Goal: Navigation & Orientation: Find specific page/section

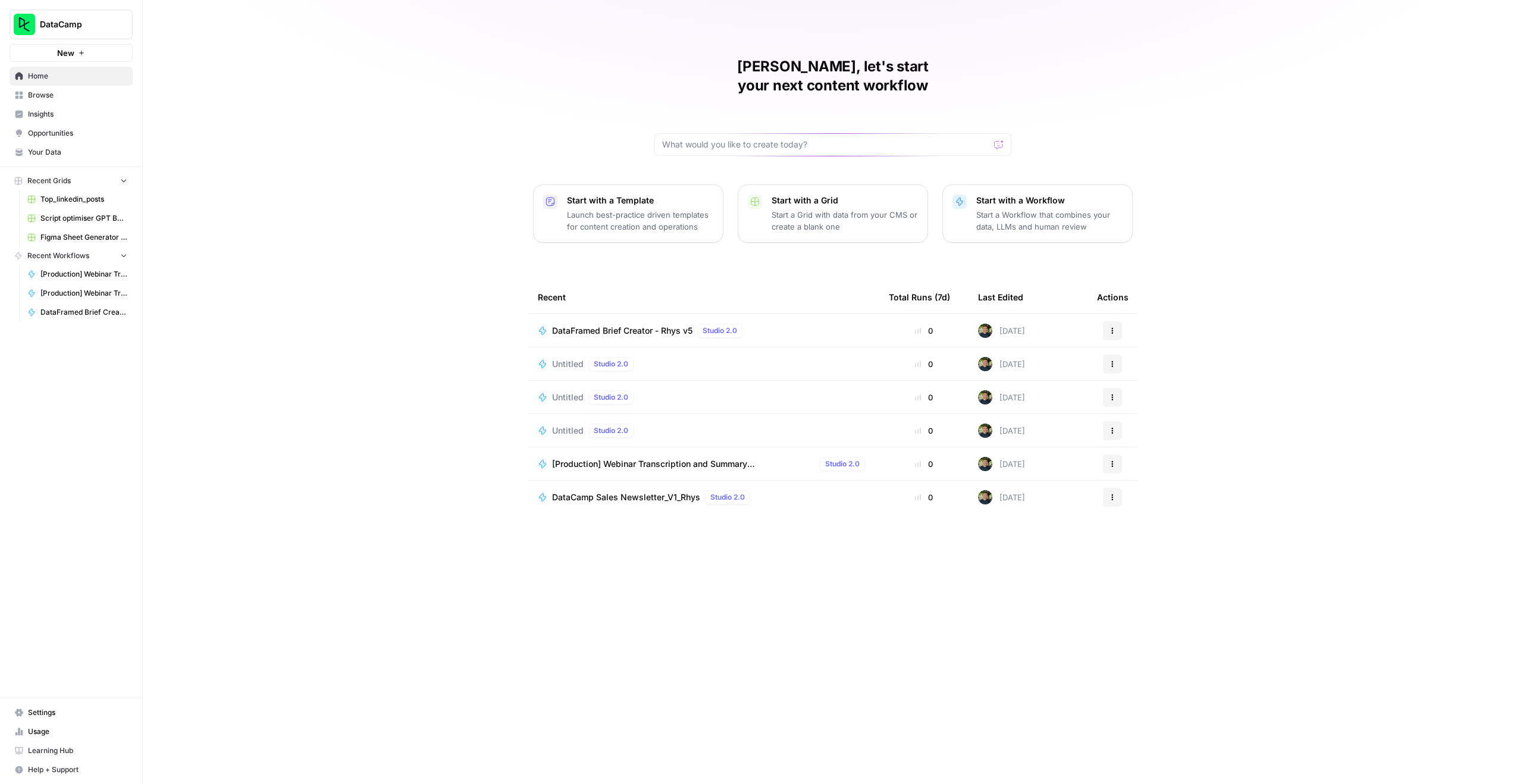
click at [56, 13] on button "DataCamp" at bounding box center [70, 24] width 123 height 30
click at [42, 155] on span "Your Data" at bounding box center [78, 152] width 99 height 11
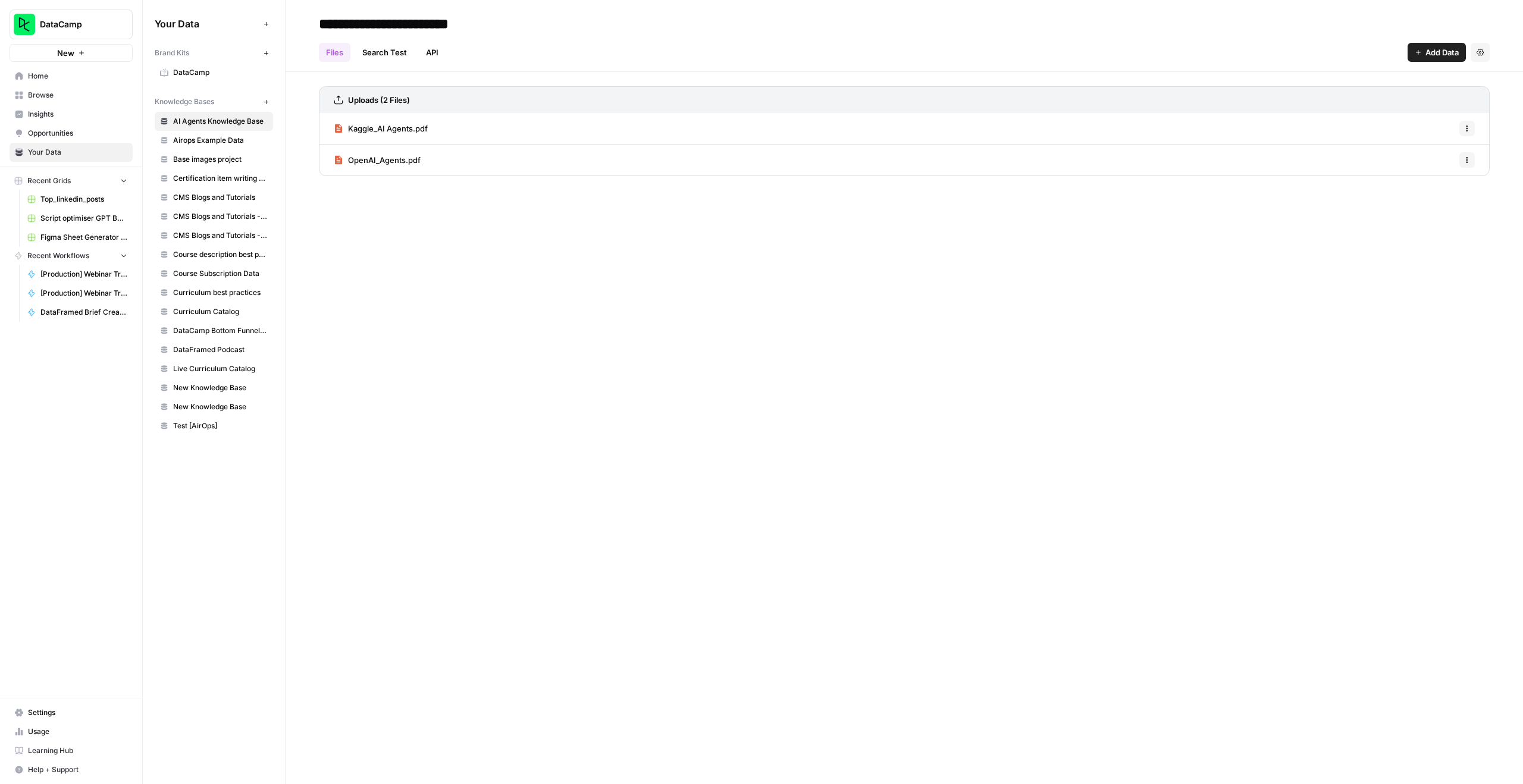
click at [212, 75] on span "DataCamp" at bounding box center [221, 73] width 95 height 11
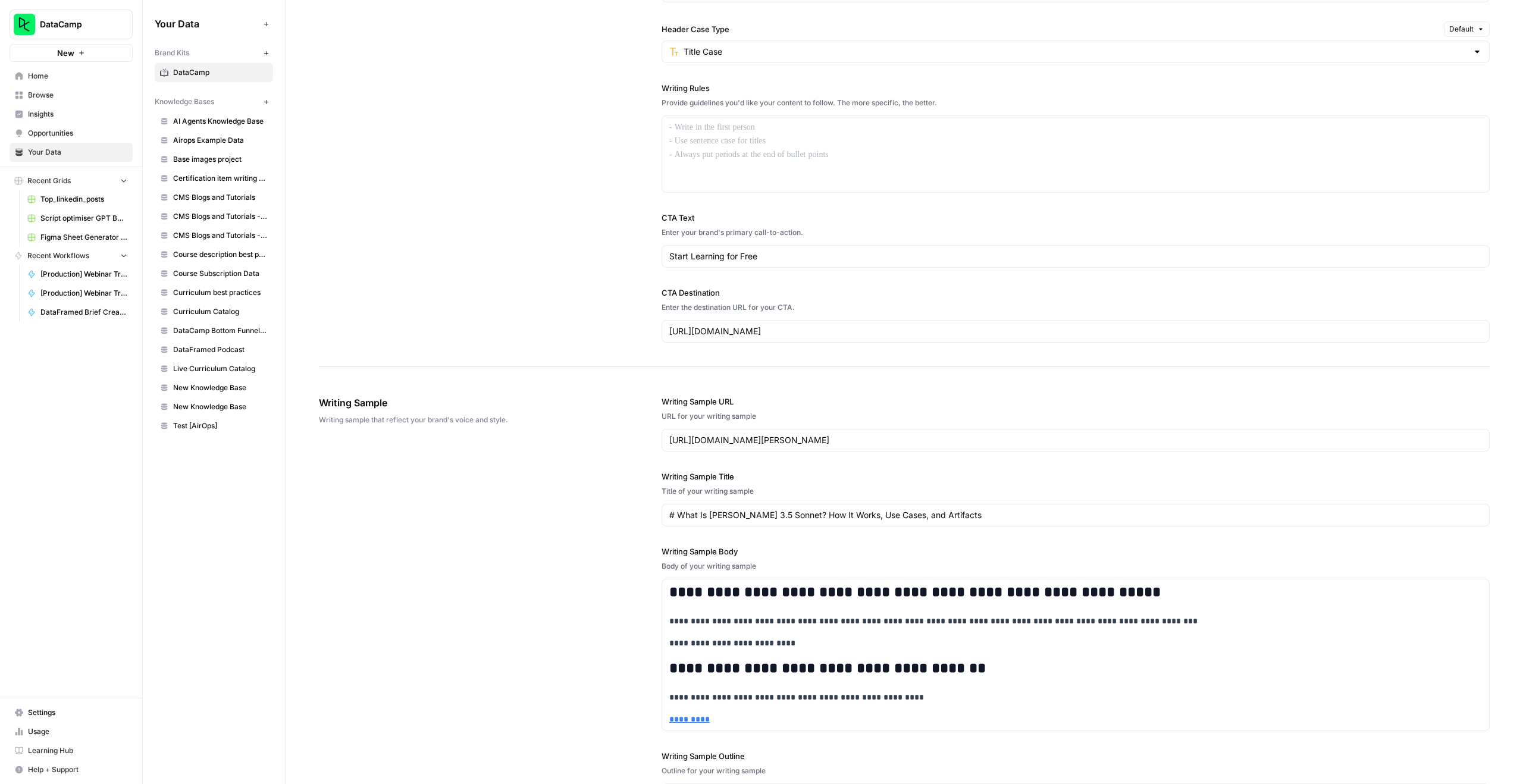
scroll to position [839, 0]
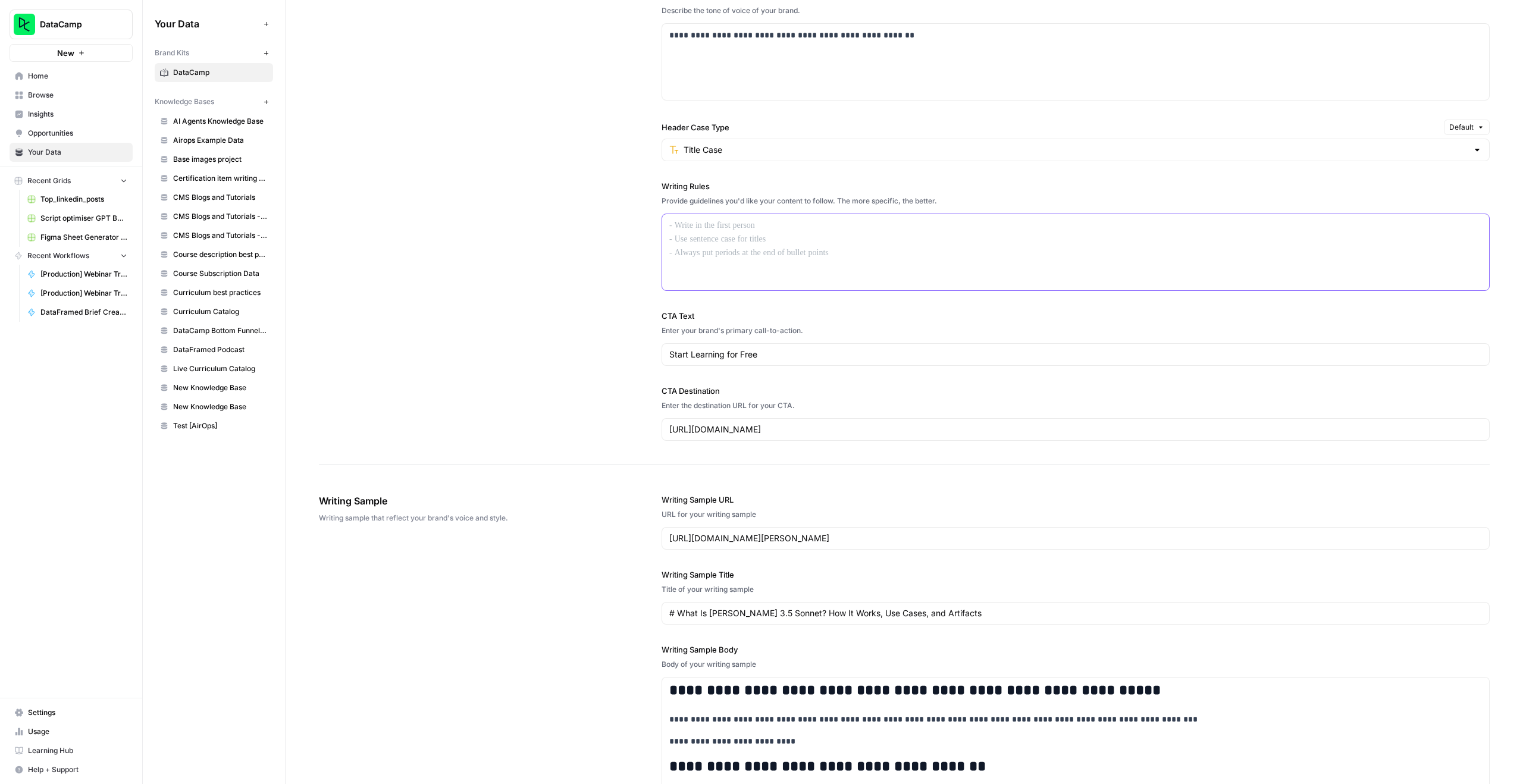
click at [710, 253] on div at bounding box center [1075, 252] width 827 height 76
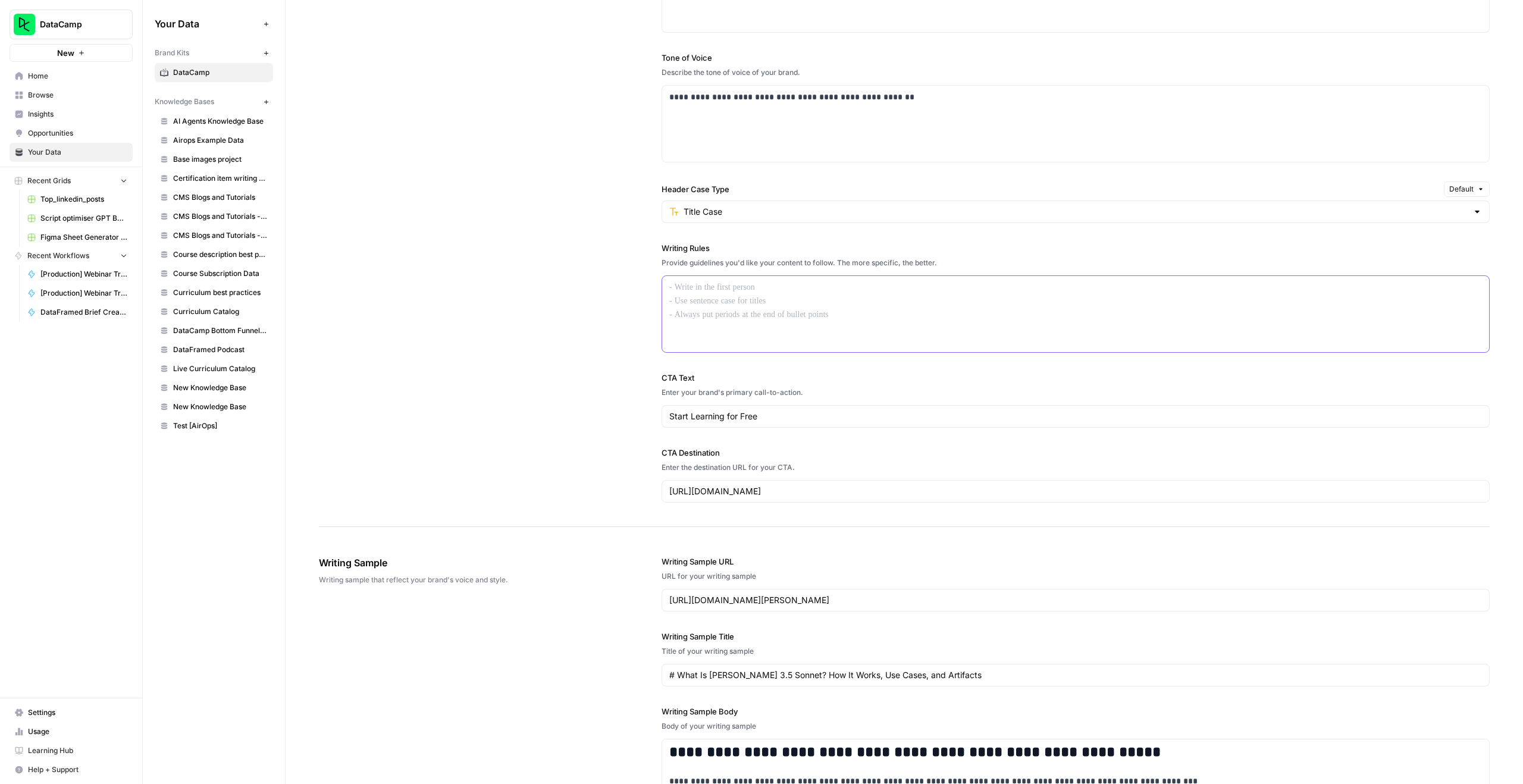
scroll to position [776, 0]
click at [610, 287] on div "**********" at bounding box center [905, 214] width 1171 height 629
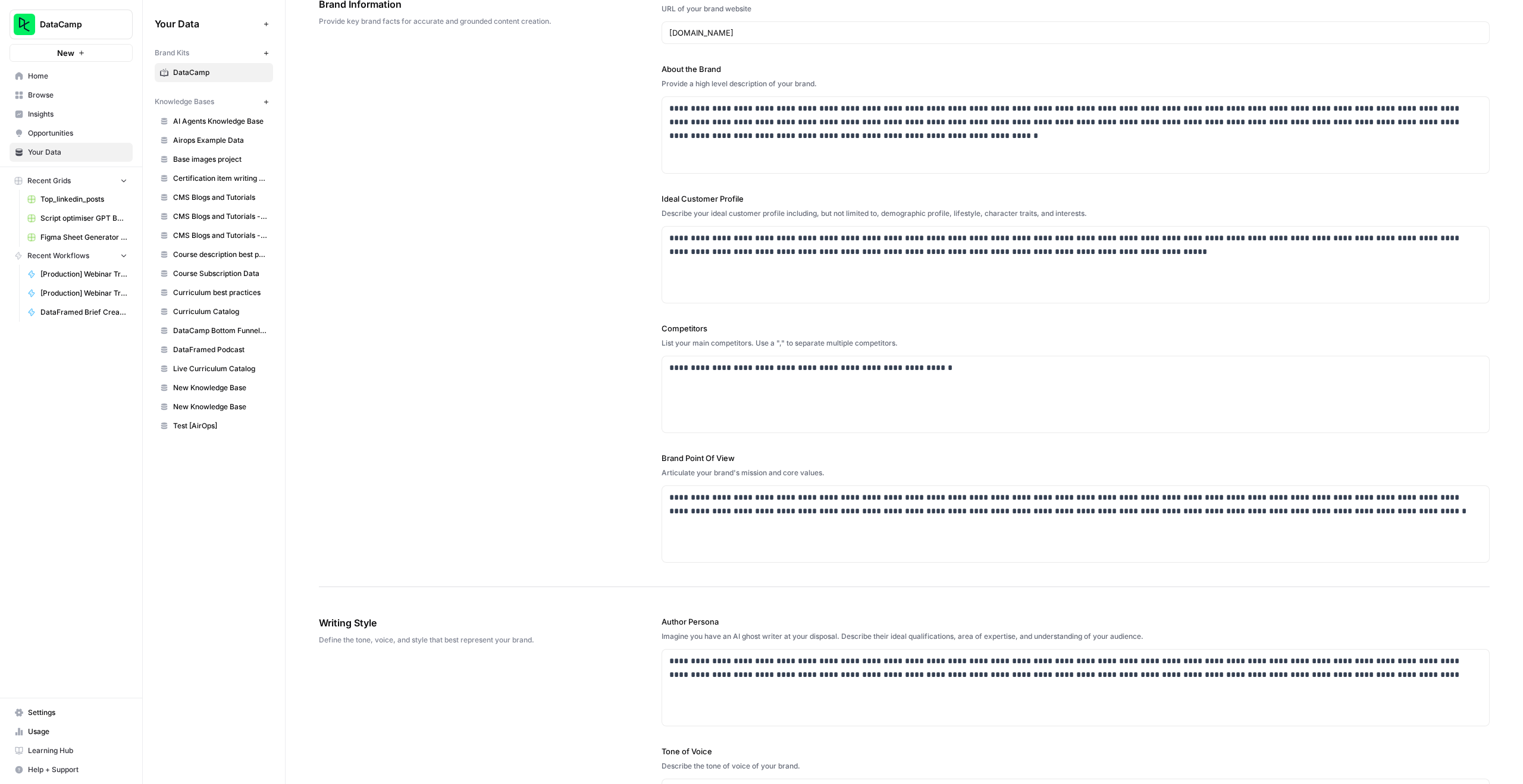
scroll to position [0, 0]
